Goal: Information Seeking & Learning: Understand process/instructions

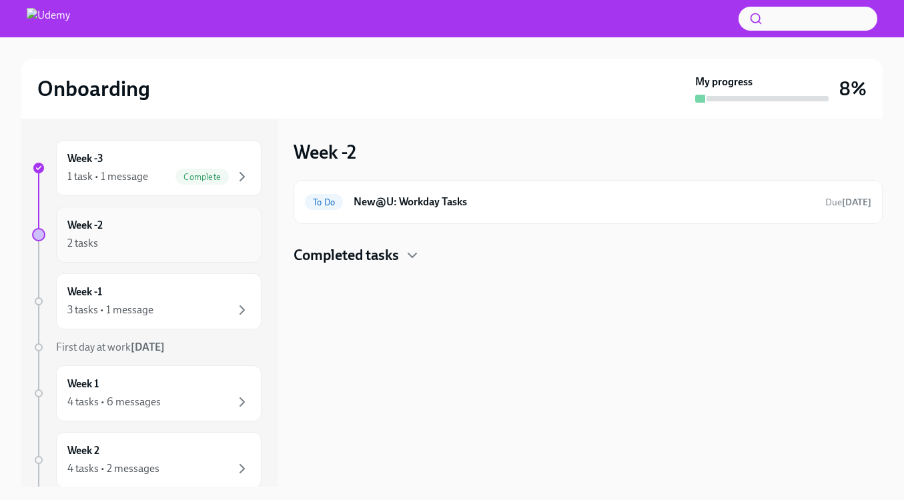
click at [151, 232] on div "Week -2 2 tasks" at bounding box center [158, 234] width 183 height 33
click at [584, 200] on h6 "New@U: Workday Tasks" at bounding box center [583, 202] width 461 height 15
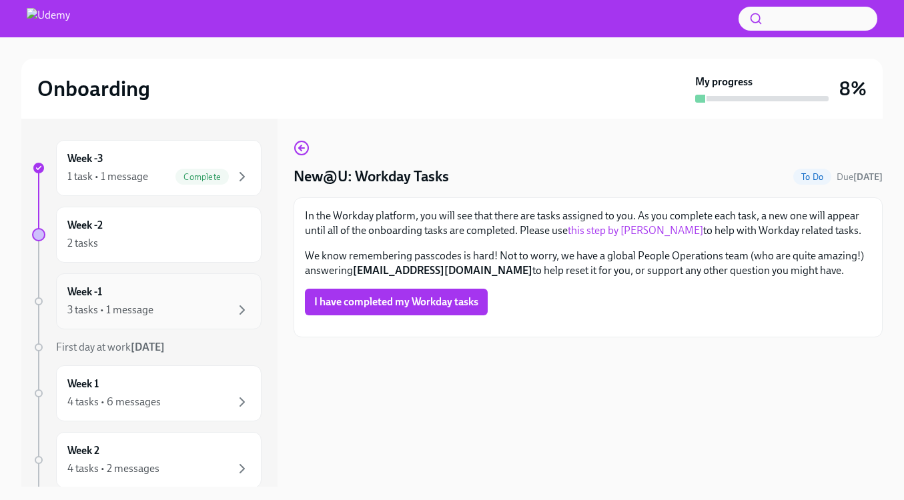
scroll to position [169, 0]
click at [149, 244] on div "2 tasks" at bounding box center [158, 243] width 183 height 16
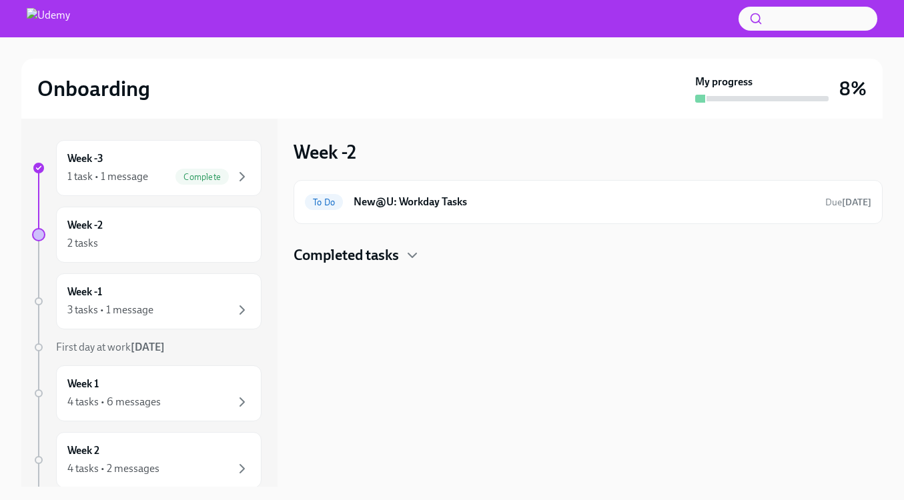
click at [465, 246] on div "Completed tasks" at bounding box center [587, 255] width 589 height 20
click at [499, 295] on h6 "New@U: Your Office Equipment Stipend" at bounding box center [569, 298] width 434 height 15
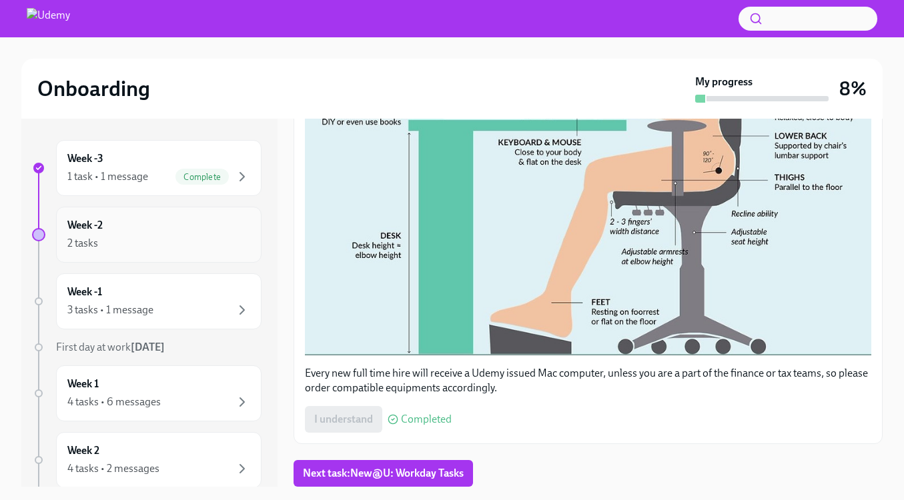
scroll to position [546, 0]
click at [149, 281] on div "Week -1 3 tasks • 1 message" at bounding box center [158, 301] width 205 height 56
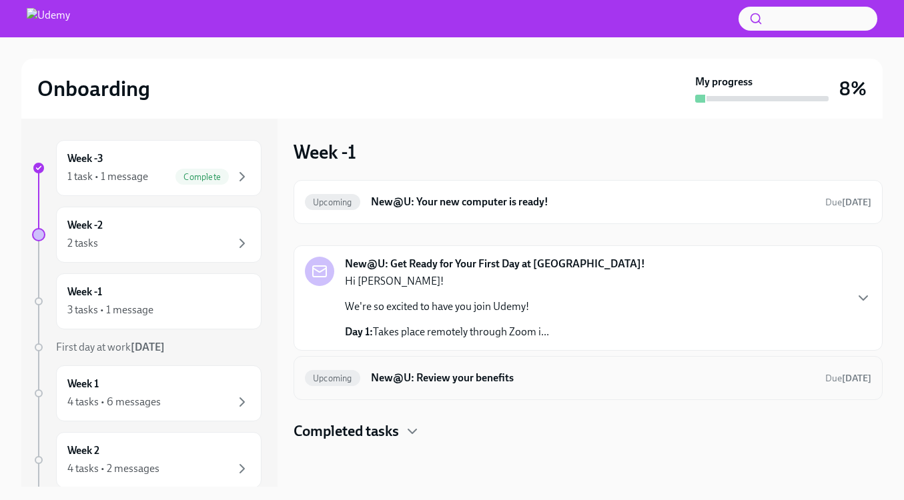
click at [559, 383] on h6 "New@U: Review your benefits" at bounding box center [593, 378] width 444 height 15
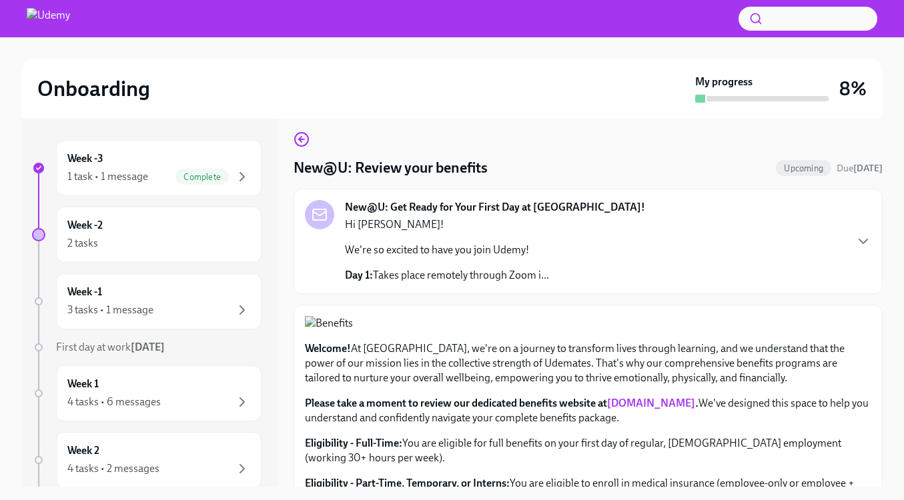
scroll to position [11, 0]
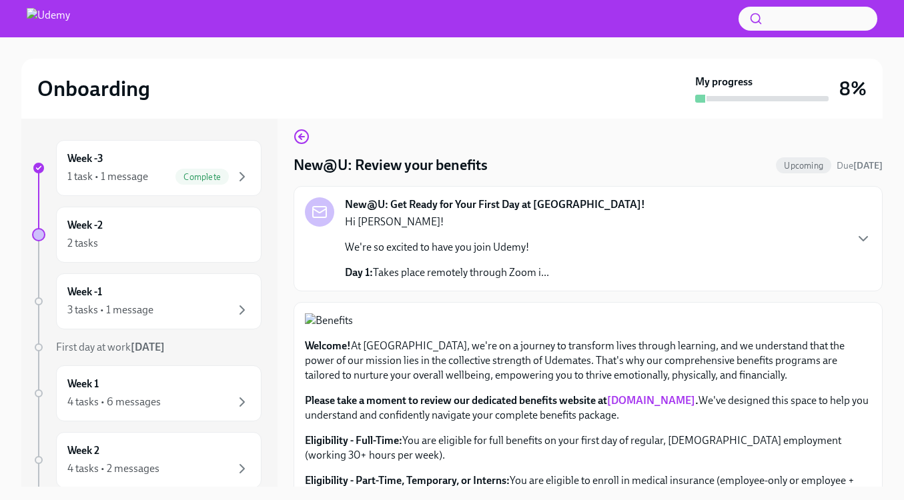
click at [506, 261] on div "Hi [PERSON_NAME]! We're so excited to have you join Udemy! Day 1: Takes place r…" at bounding box center [447, 247] width 204 height 65
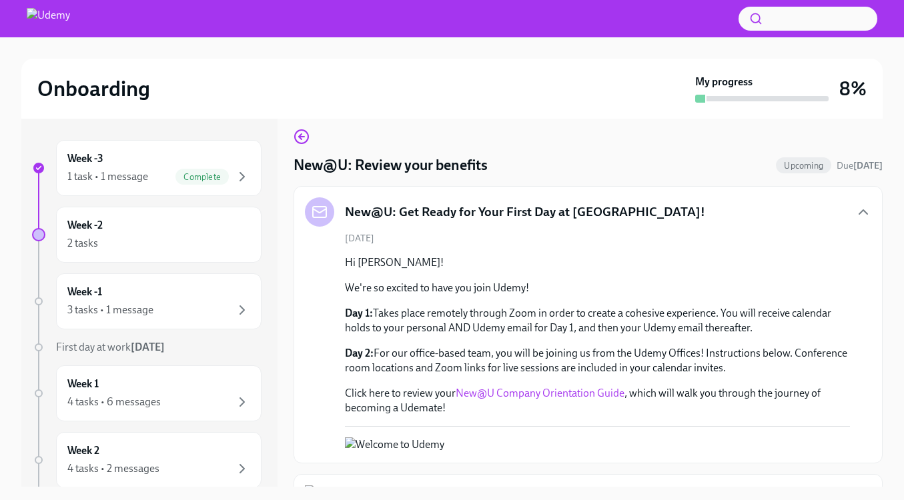
click at [667, 219] on div "New@U: Get Ready for Your First Day at [GEOGRAPHIC_DATA]!" at bounding box center [588, 211] width 566 height 29
click at [854, 213] on div "New@U: Get Ready for Your First Day at [GEOGRAPHIC_DATA]!" at bounding box center [588, 211] width 566 height 29
click at [862, 207] on icon "button" at bounding box center [863, 212] width 16 height 16
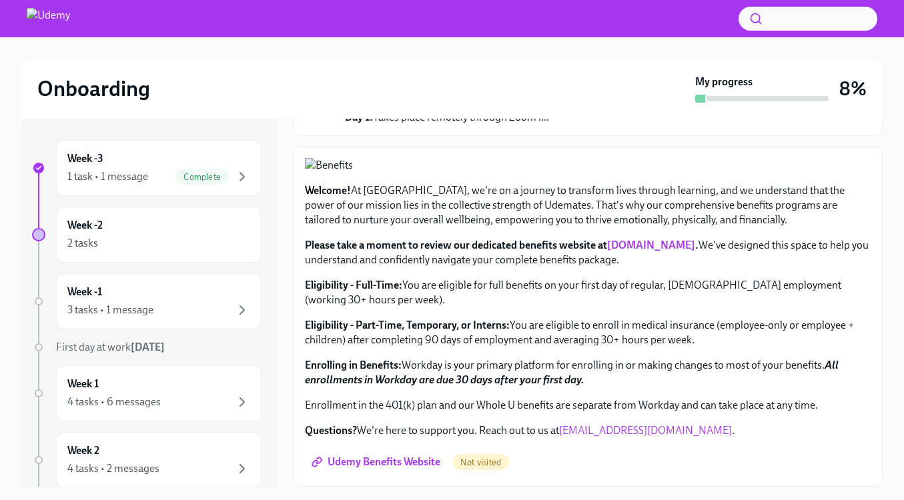
scroll to position [471, 0]
click at [406, 462] on span "Udemy Benefits Website" at bounding box center [377, 462] width 126 height 13
click at [178, 303] on div "3 tasks • 1 message" at bounding box center [158, 310] width 183 height 16
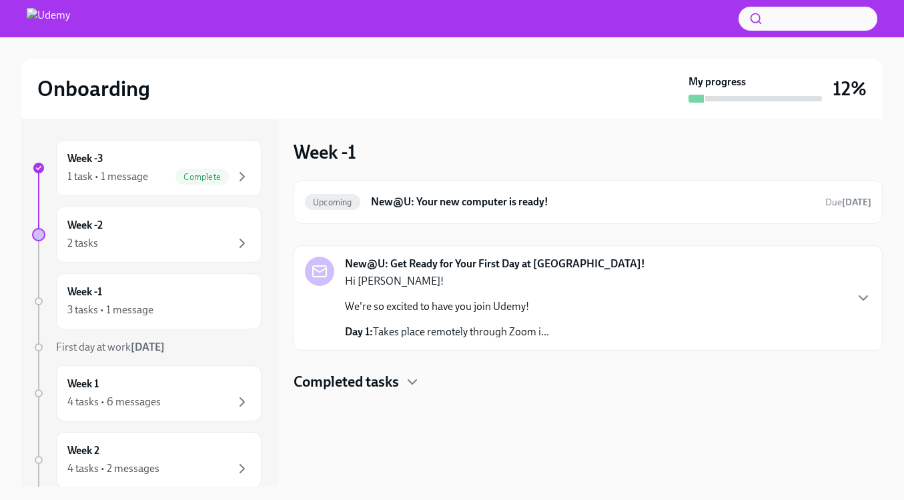
click at [403, 377] on div "Completed tasks" at bounding box center [587, 382] width 589 height 20
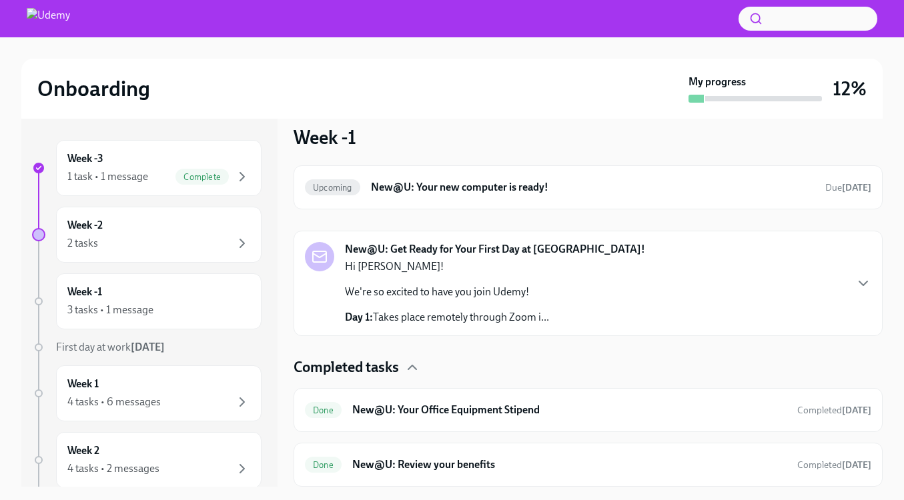
scroll to position [15, 0]
click at [399, 371] on h4 "Completed tasks" at bounding box center [345, 367] width 105 height 20
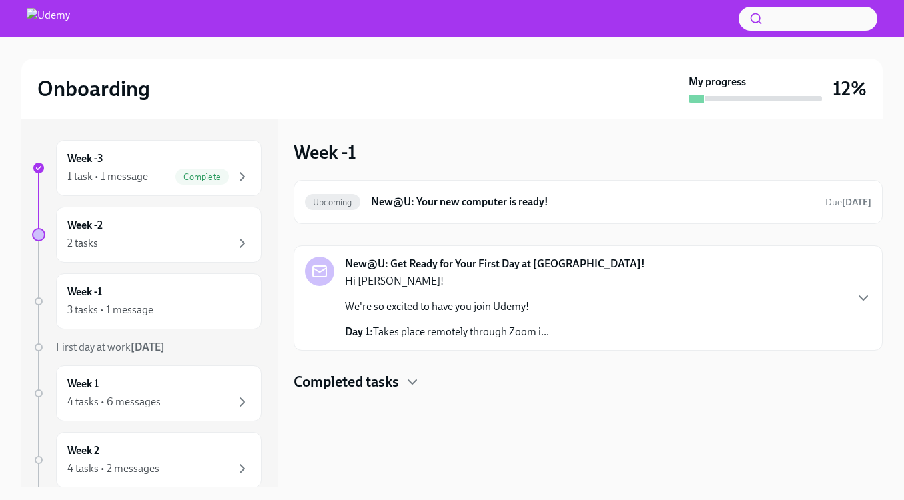
click at [565, 329] on div "New@U: Get Ready for Your First Day at [GEOGRAPHIC_DATA]! Hi [PERSON_NAME]! We'…" at bounding box center [495, 298] width 300 height 83
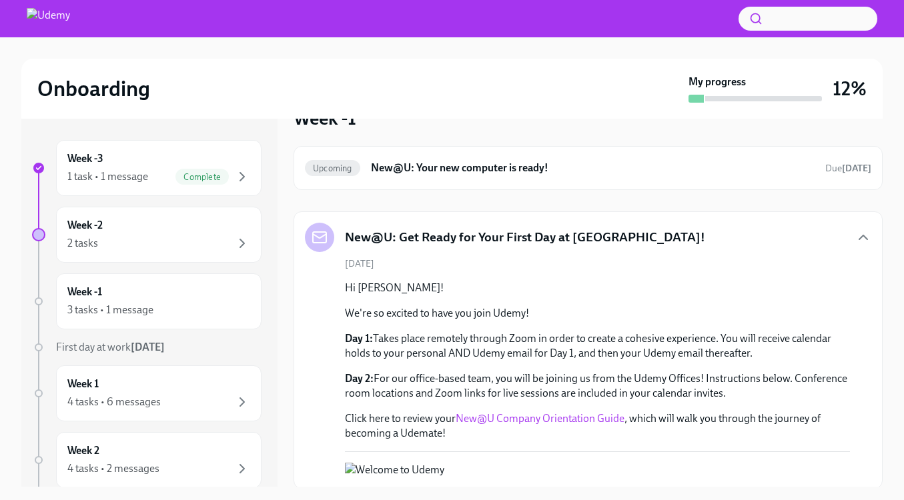
scroll to position [43, 0]
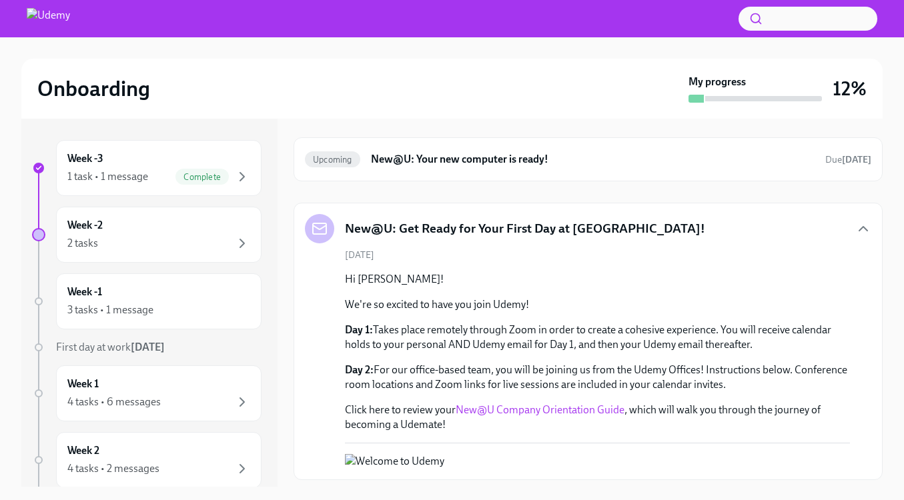
click at [540, 409] on link "New@U Company Orientation Guide" at bounding box center [540, 410] width 169 height 13
click at [139, 235] on div "2 tasks" at bounding box center [158, 243] width 183 height 16
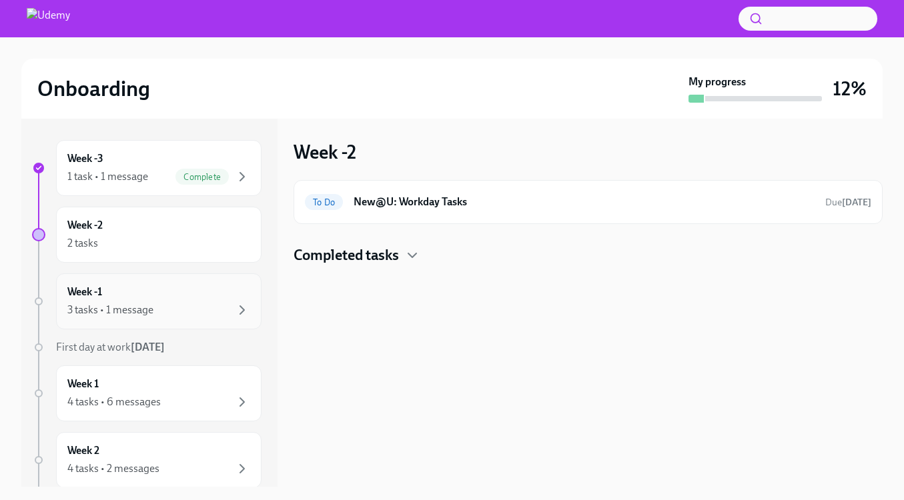
click at [188, 295] on div "Week -1 3 tasks • 1 message" at bounding box center [158, 301] width 183 height 33
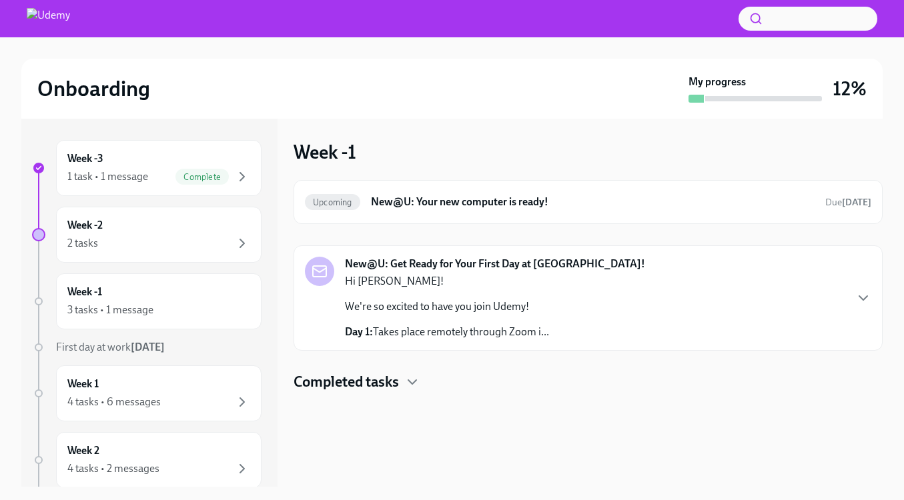
click at [393, 384] on h4 "Completed tasks" at bounding box center [345, 382] width 105 height 20
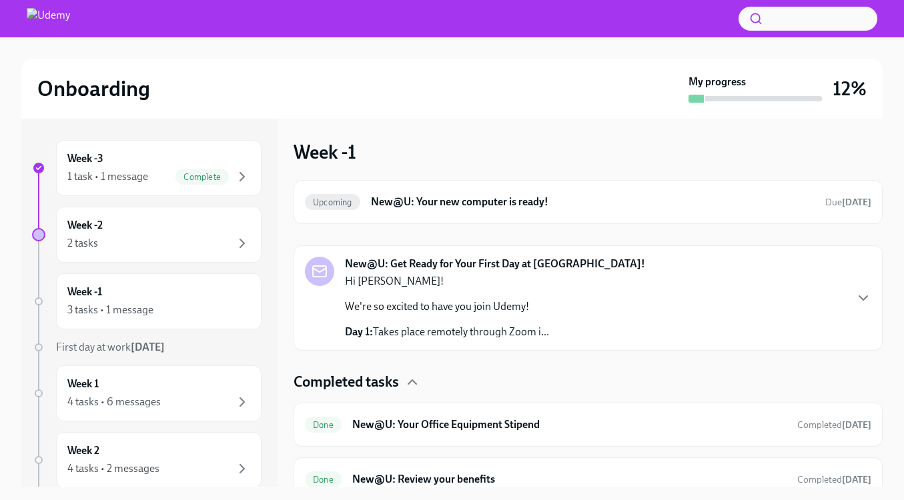
click at [545, 327] on p "Day 1: Takes place remotely through Zoom i..." at bounding box center [447, 332] width 204 height 15
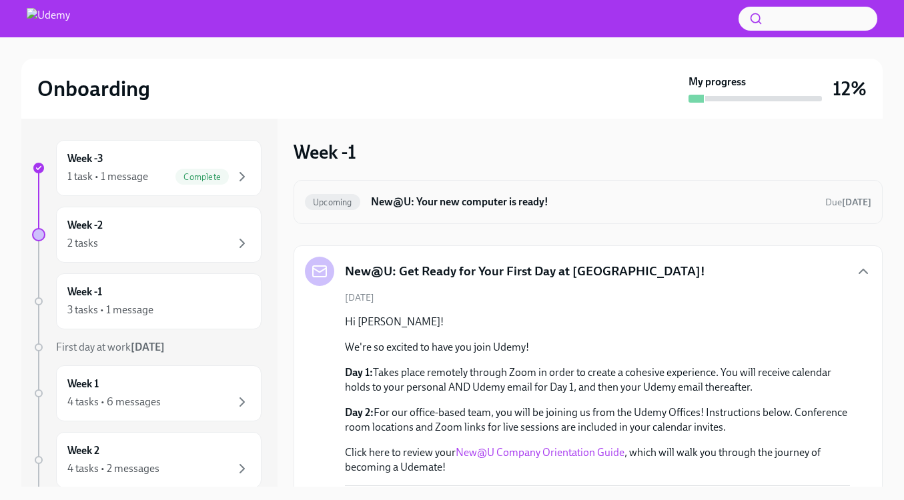
click at [546, 207] on h6 "New@U: Your new computer is ready!" at bounding box center [593, 202] width 444 height 15
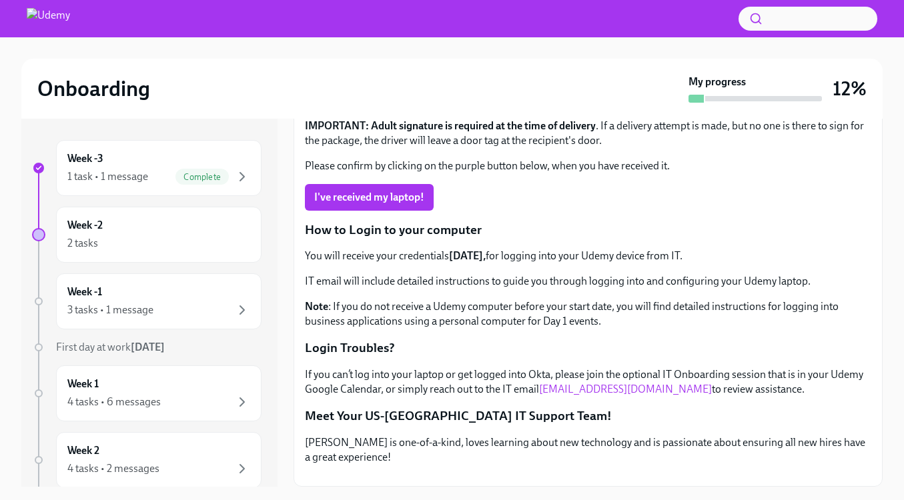
scroll to position [323, 0]
click at [161, 230] on div "Week -2 2 tasks" at bounding box center [158, 234] width 183 height 33
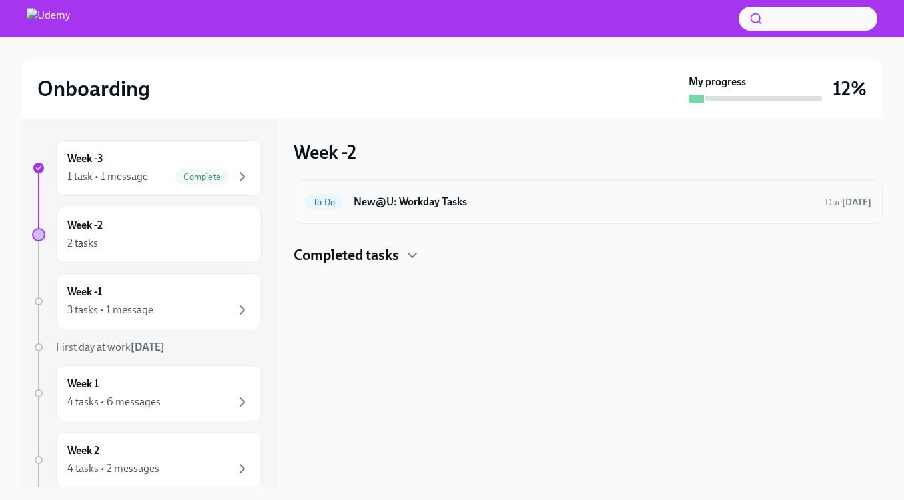
click at [494, 215] on div "To Do New@U: Workday Tasks Due [DATE]" at bounding box center [587, 202] width 589 height 44
click at [464, 207] on h6 "New@U: Workday Tasks" at bounding box center [583, 202] width 461 height 15
